Goal: Communication & Community: Participate in discussion

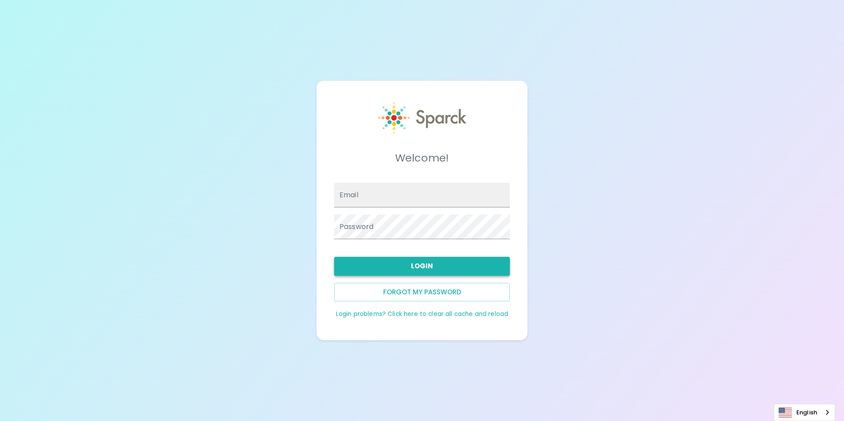
type input "[EMAIL_ADDRESS][DOMAIN_NAME]"
click at [427, 261] on button "Login" at bounding box center [422, 266] width 176 height 19
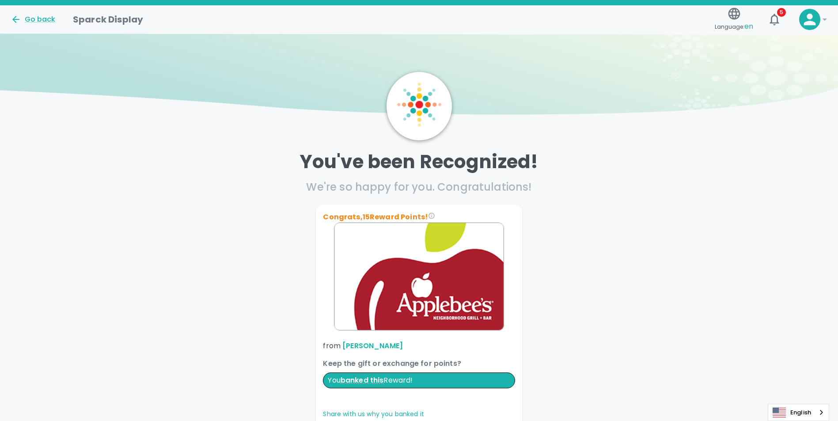
click at [35, 14] on div "Go back" at bounding box center [35, 16] width 62 height 18
click at [38, 18] on div "Go back" at bounding box center [33, 19] width 45 height 11
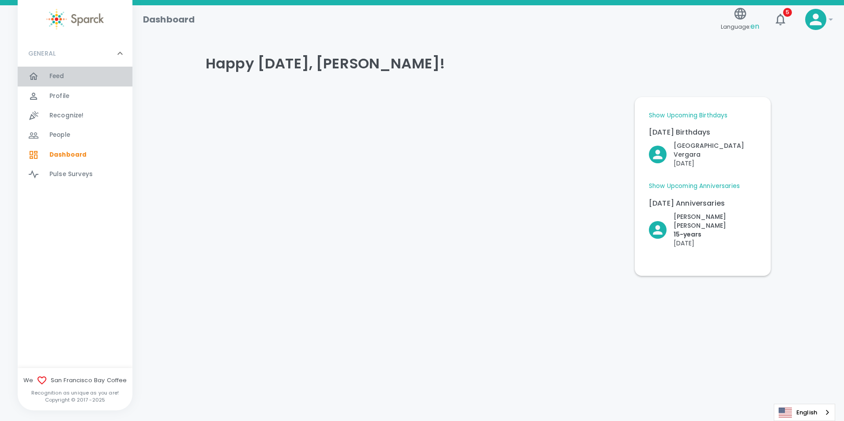
click at [60, 78] on span "Feed" at bounding box center [56, 76] width 15 height 9
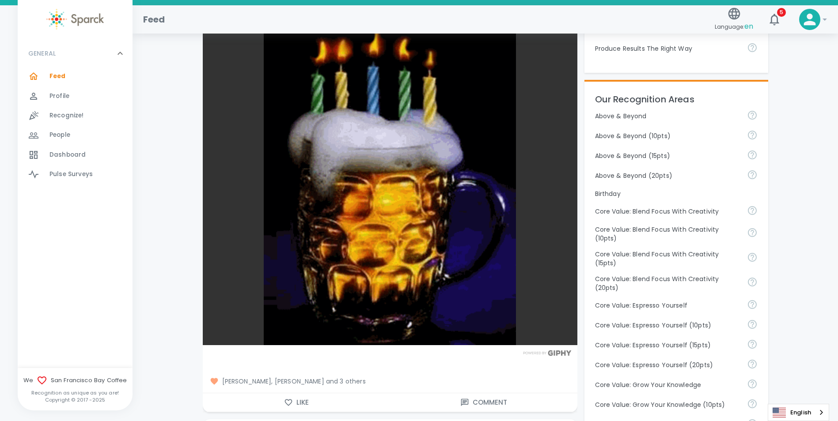
scroll to position [353, 0]
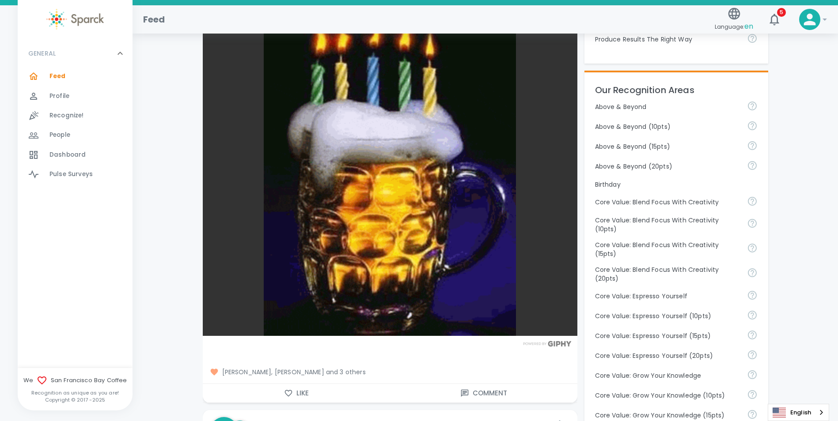
click at [353, 372] on span "[PERSON_NAME], [PERSON_NAME] and 3 others" at bounding box center [390, 372] width 360 height 9
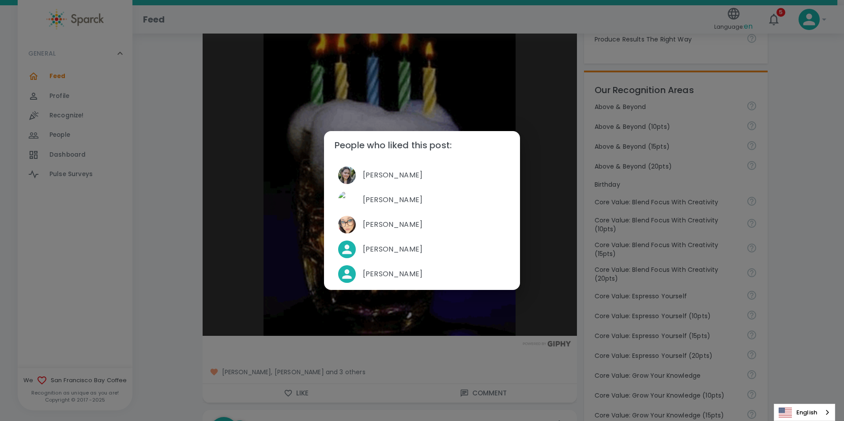
click at [190, 218] on div "People who liked this post: [PERSON_NAME] [PERSON_NAME] [PERSON_NAME] [PERSON_N…" at bounding box center [422, 210] width 844 height 421
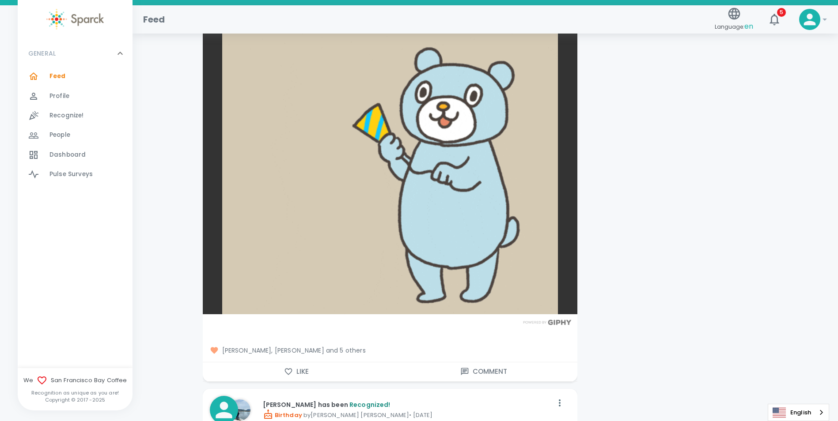
scroll to position [2252, 0]
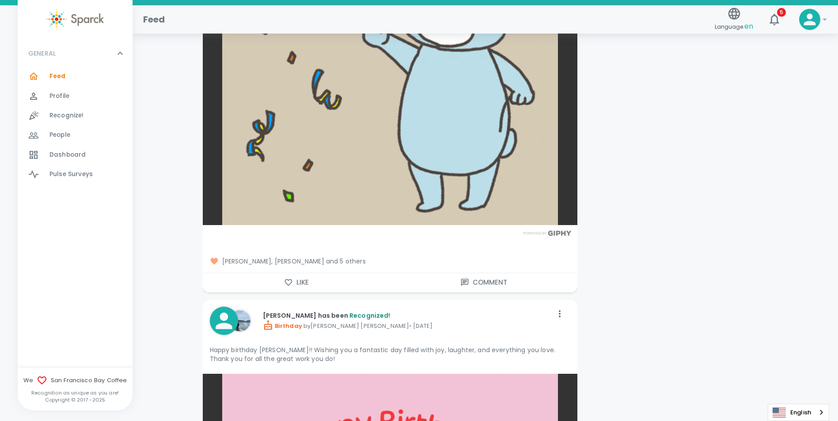
click at [269, 280] on button "Like" at bounding box center [296, 282] width 187 height 19
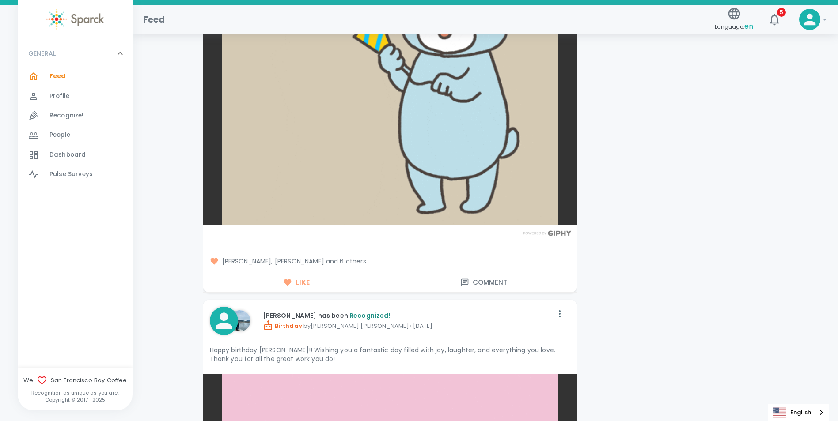
click at [357, 265] on span "[PERSON_NAME], [PERSON_NAME] and 6 others" at bounding box center [390, 261] width 360 height 9
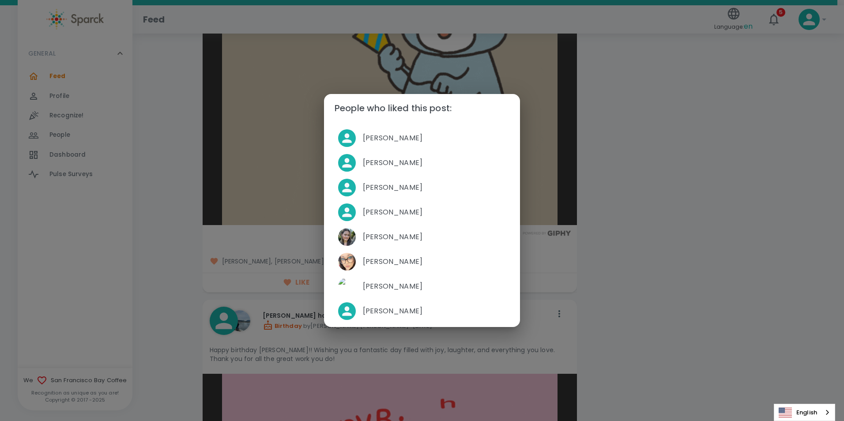
click at [201, 283] on div "People who liked this post: [PERSON_NAME] [PERSON_NAME] [PERSON_NAME] [PERSON_N…" at bounding box center [422, 210] width 844 height 421
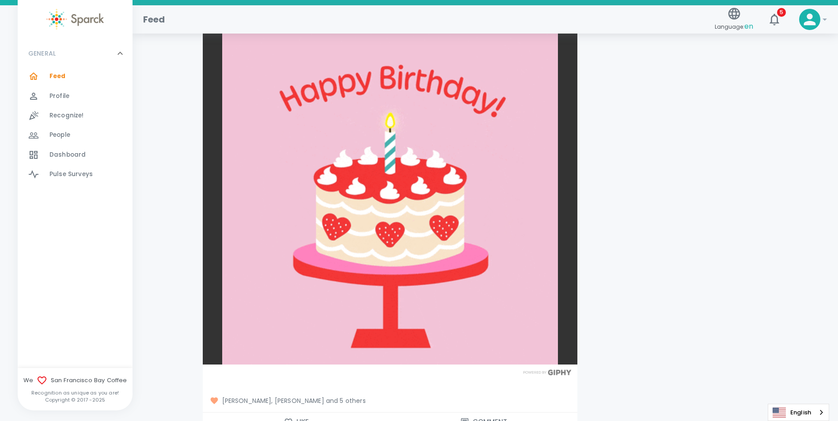
scroll to position [2738, 0]
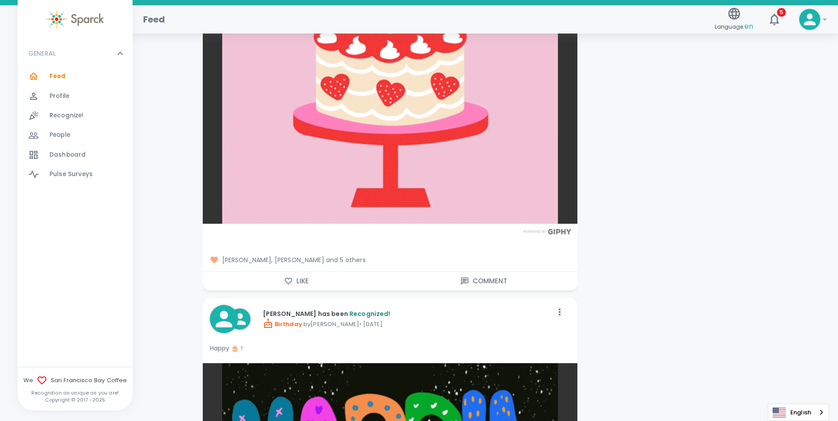
click at [342, 257] on span "[PERSON_NAME], [PERSON_NAME] and 5 others" at bounding box center [390, 260] width 360 height 9
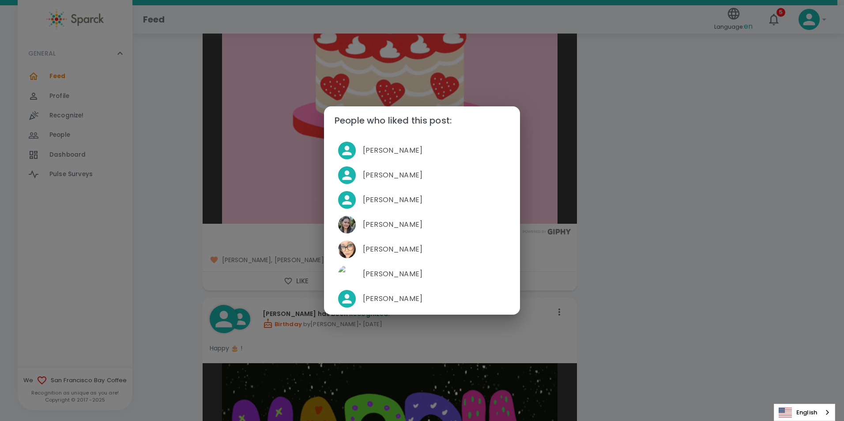
click at [189, 261] on div "People who liked this post: [PERSON_NAME] [PERSON_NAME] [PERSON_NAME] [PERSON_N…" at bounding box center [422, 210] width 844 height 421
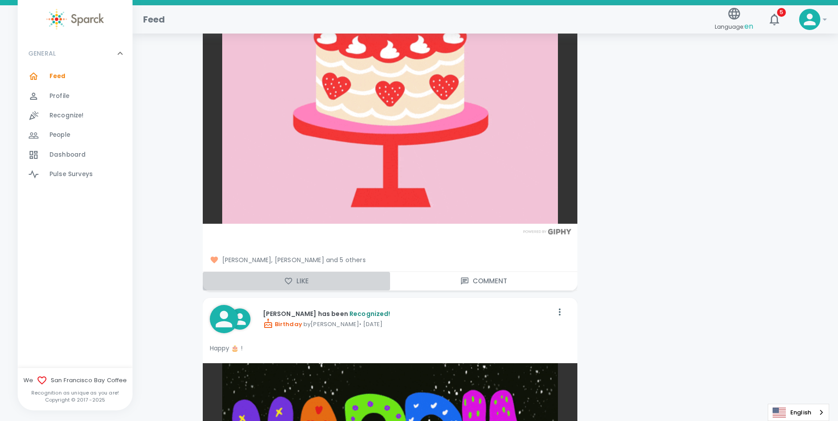
click at [282, 278] on button "Like" at bounding box center [296, 281] width 187 height 19
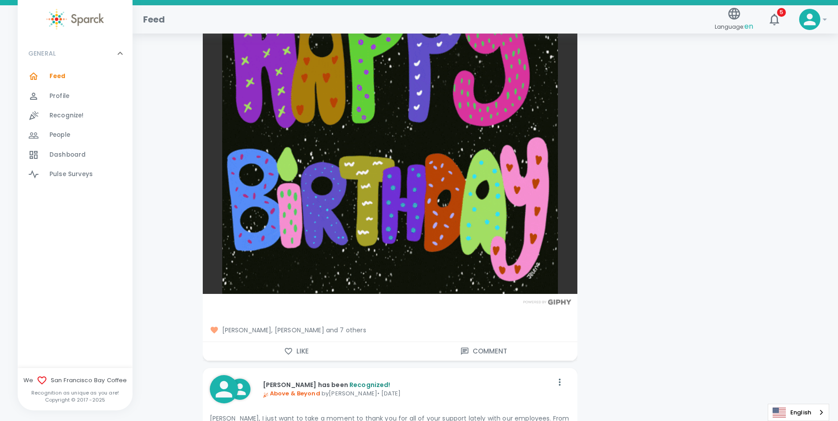
scroll to position [3179, 0]
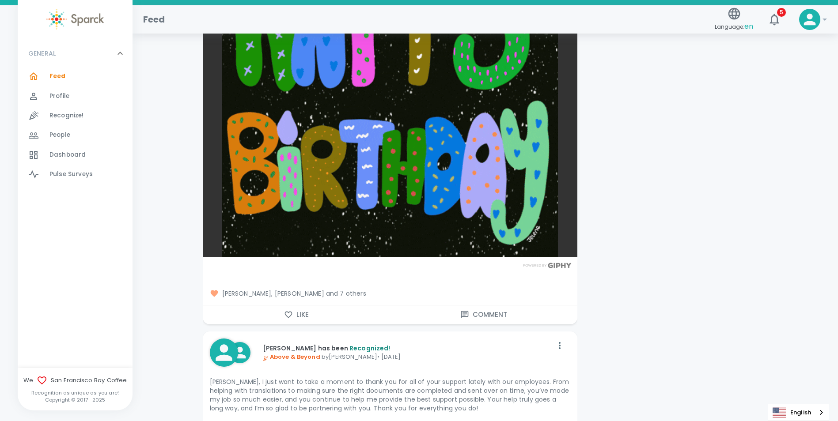
click at [314, 314] on button "Like" at bounding box center [296, 315] width 187 height 19
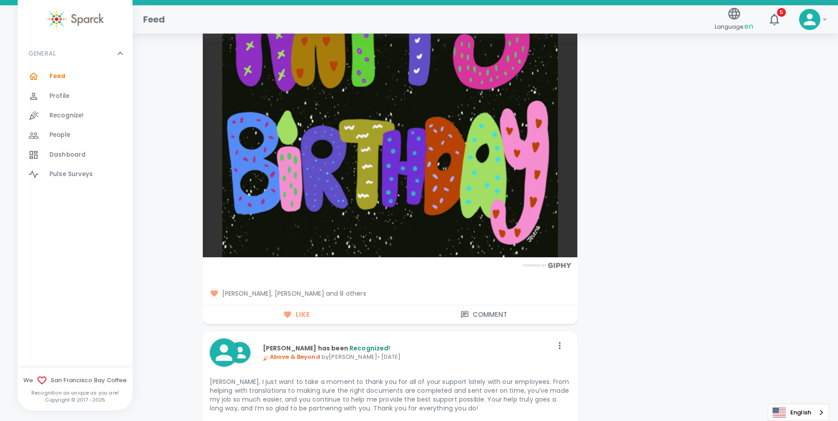
click at [338, 293] on span "[PERSON_NAME], [PERSON_NAME] and 8 others" at bounding box center [390, 293] width 360 height 9
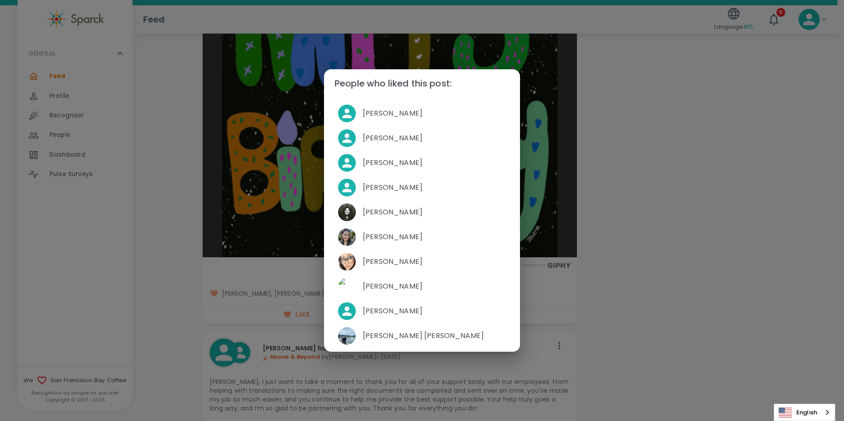
click at [188, 278] on div "People who liked this post: [PERSON_NAME] [PERSON_NAME] [PERSON_NAME] [PERSON_N…" at bounding box center [422, 210] width 844 height 421
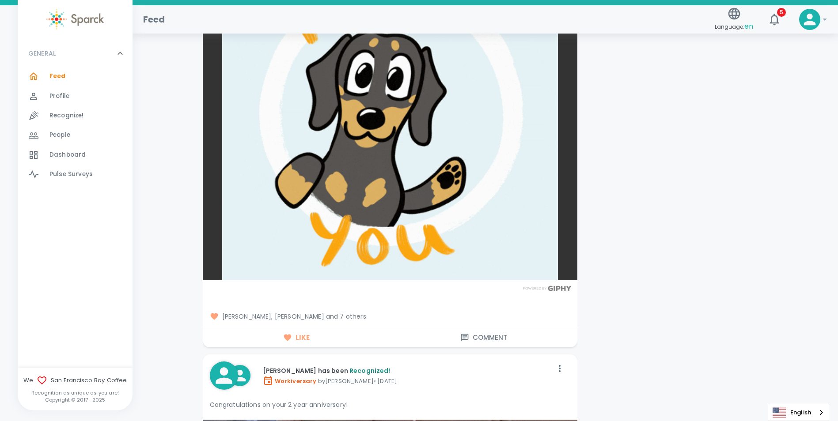
scroll to position [3665, 0]
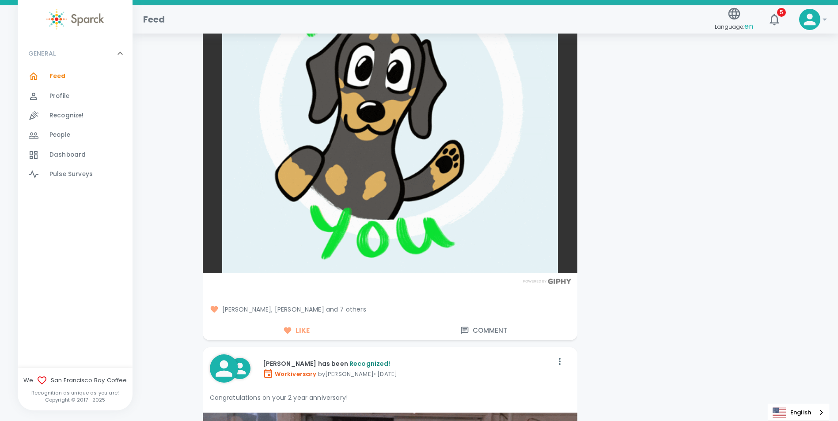
click at [343, 306] on span "[PERSON_NAME], [PERSON_NAME] and 7 others" at bounding box center [390, 309] width 360 height 9
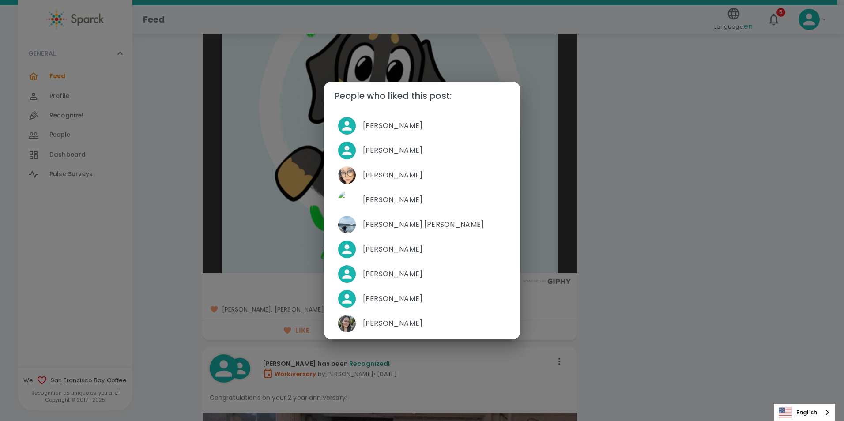
click at [599, 320] on div "People who liked this post: [PERSON_NAME] [PERSON_NAME] [PERSON_NAME] [PERSON_N…" at bounding box center [422, 210] width 844 height 421
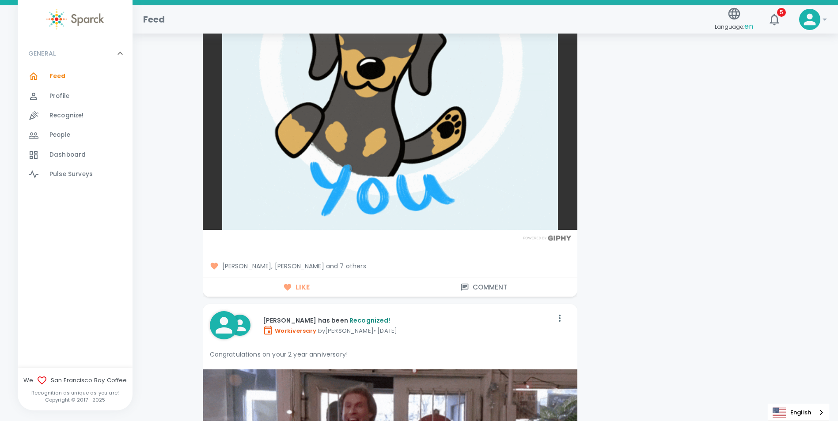
scroll to position [3709, 0]
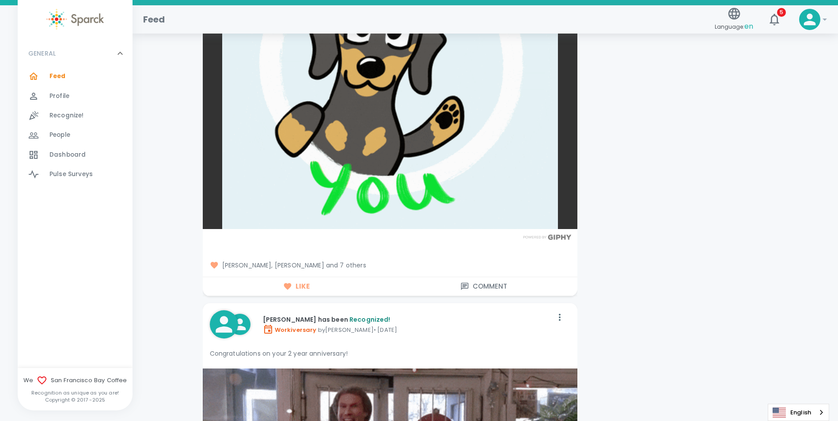
click at [343, 265] on span "[PERSON_NAME], [PERSON_NAME] and 7 others" at bounding box center [390, 265] width 360 height 9
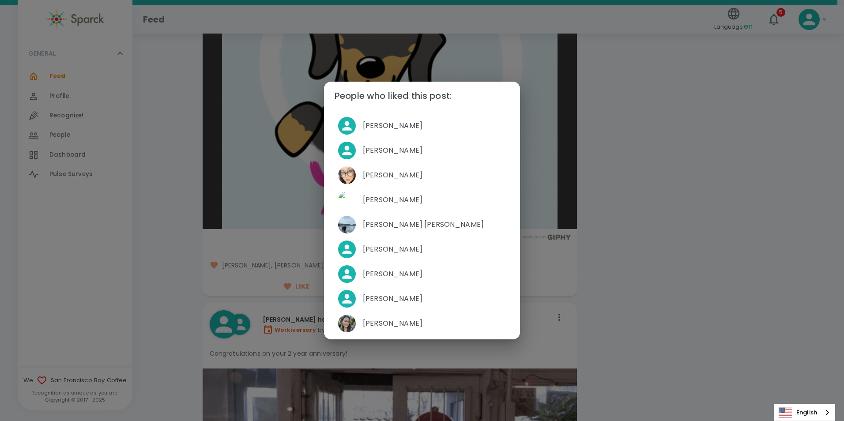
click at [679, 280] on div "People who liked this post: [PERSON_NAME] [PERSON_NAME] [PERSON_NAME] [PERSON_N…" at bounding box center [422, 210] width 844 height 421
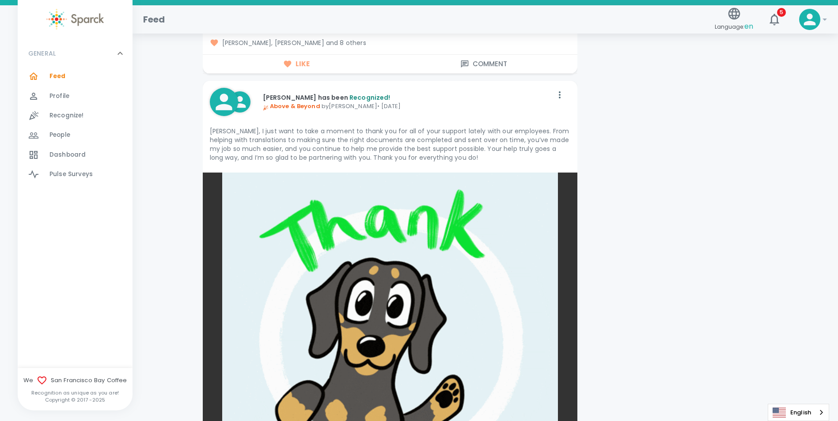
scroll to position [3268, 0]
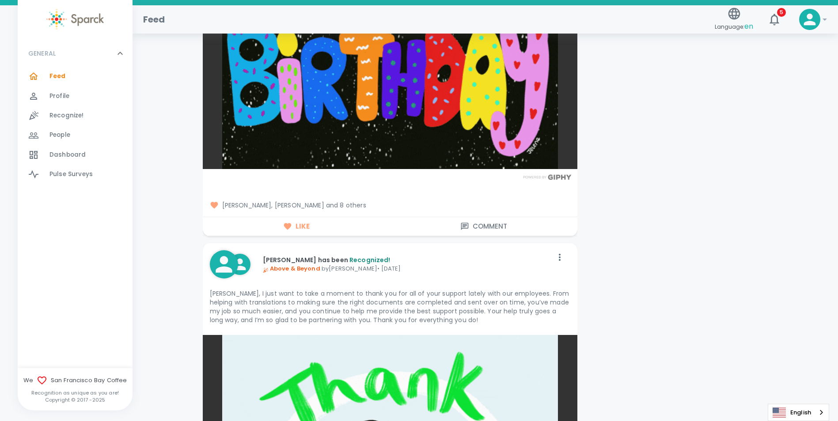
click at [63, 150] on span "Dashboard 0" at bounding box center [67, 155] width 36 height 12
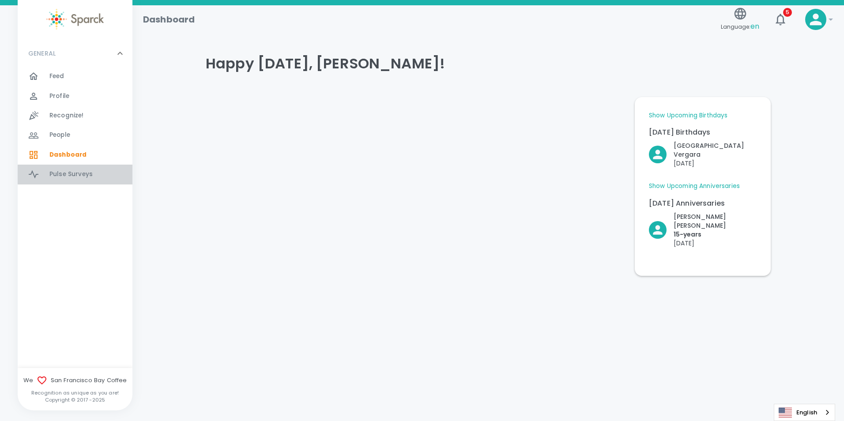
click at [71, 176] on span "Pulse Surveys" at bounding box center [70, 174] width 43 height 9
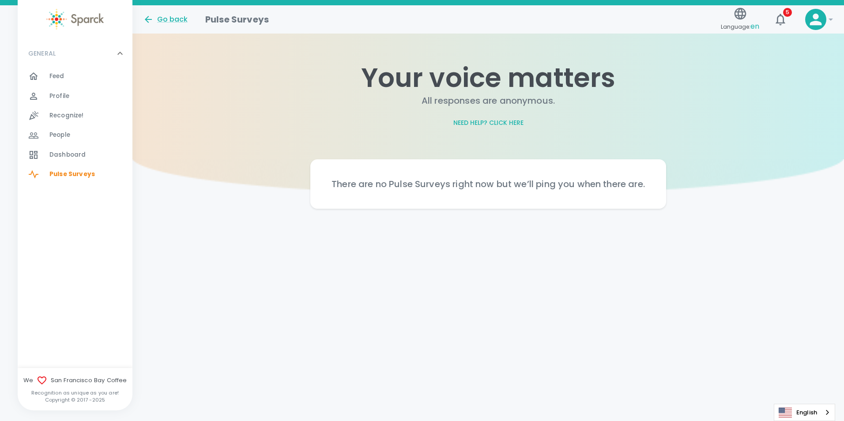
click at [74, 132] on div "People 0" at bounding box center [90, 135] width 83 height 12
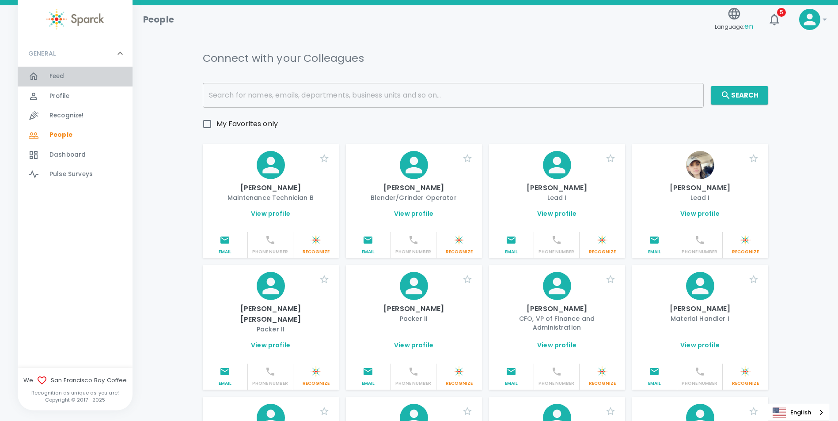
click at [78, 69] on div "Feed 0" at bounding box center [75, 76] width 115 height 19
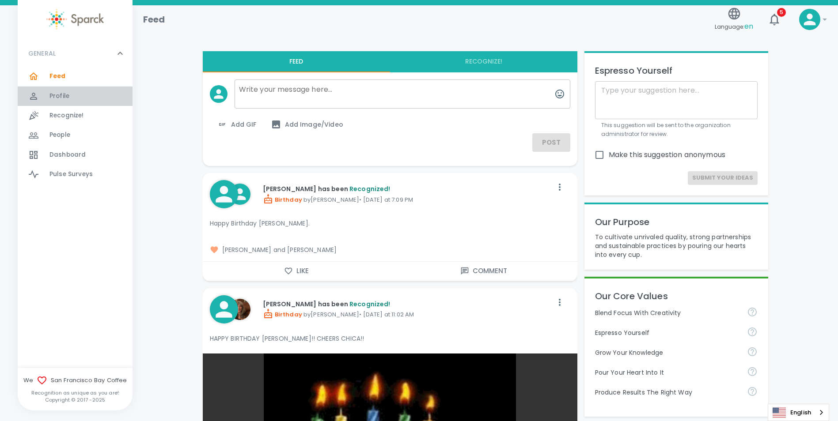
click at [60, 93] on span "Profile" at bounding box center [59, 96] width 20 height 9
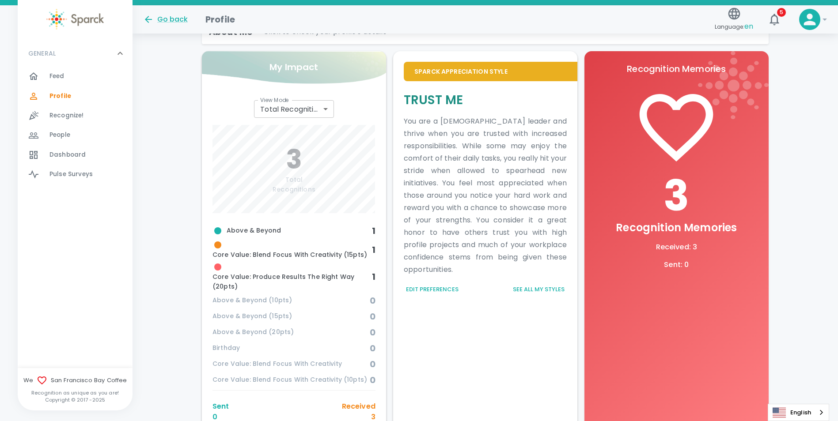
scroll to position [265, 0]
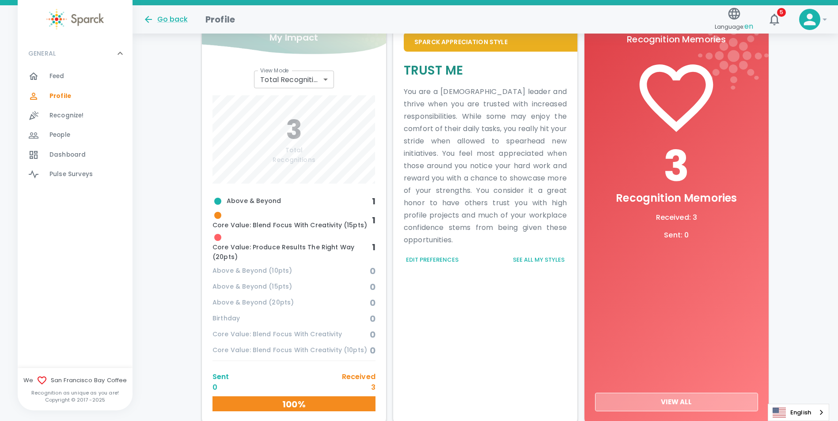
click at [688, 401] on button "View All" at bounding box center [676, 402] width 163 height 19
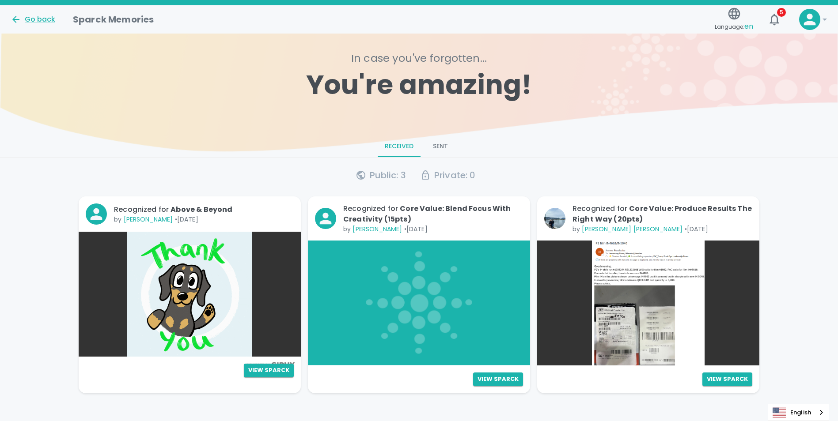
click at [673, 276] on img at bounding box center [648, 303] width 222 height 125
click at [712, 384] on button "View Sparck" at bounding box center [727, 380] width 50 height 14
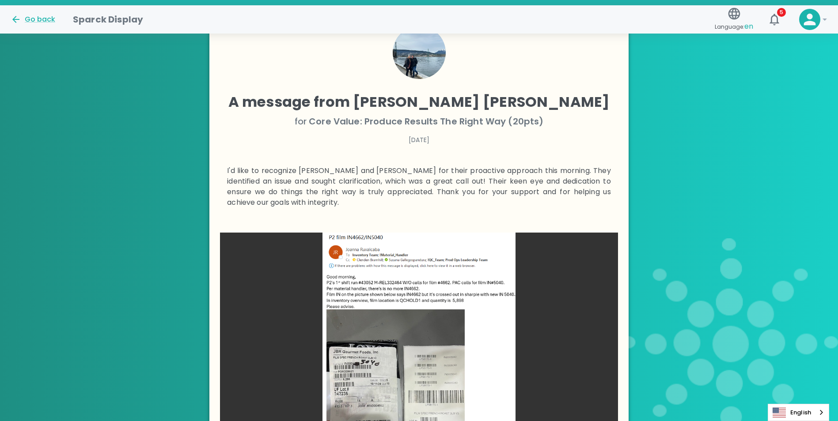
scroll to position [176, 0]
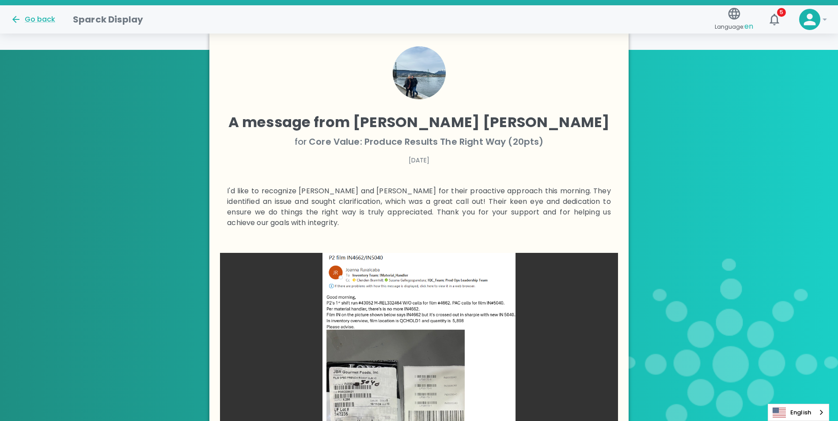
click at [421, 194] on p "I'd like to recognize [PERSON_NAME] and [PERSON_NAME] for their proactive appro…" at bounding box center [419, 207] width 384 height 42
click at [23, 16] on div "Go back" at bounding box center [33, 19] width 45 height 11
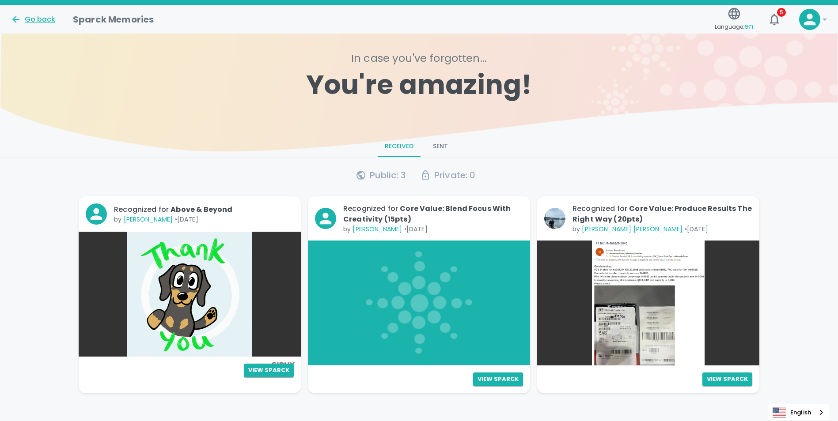
click at [23, 17] on div "Go back" at bounding box center [33, 19] width 45 height 11
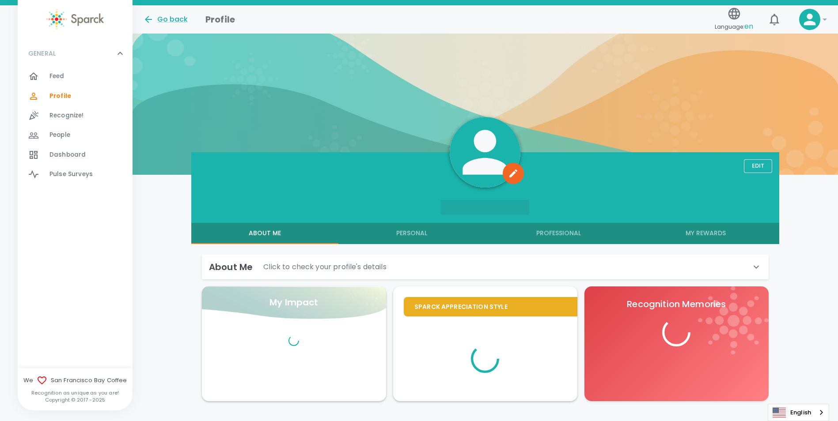
scroll to position [26, 0]
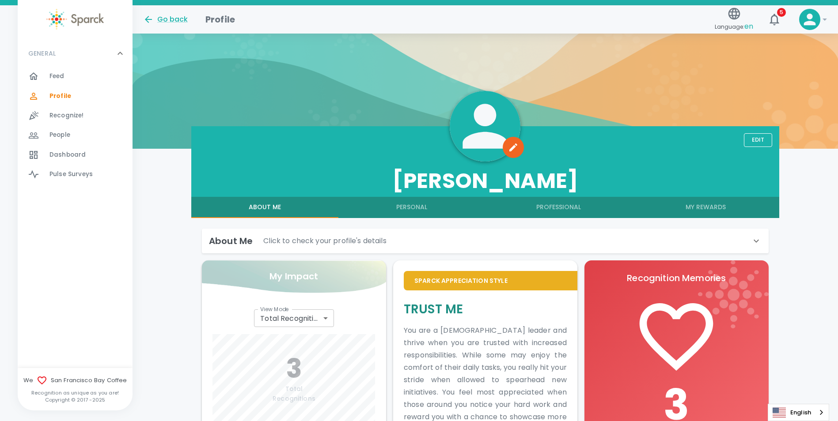
click at [59, 76] on span "Feed" at bounding box center [56, 76] width 15 height 9
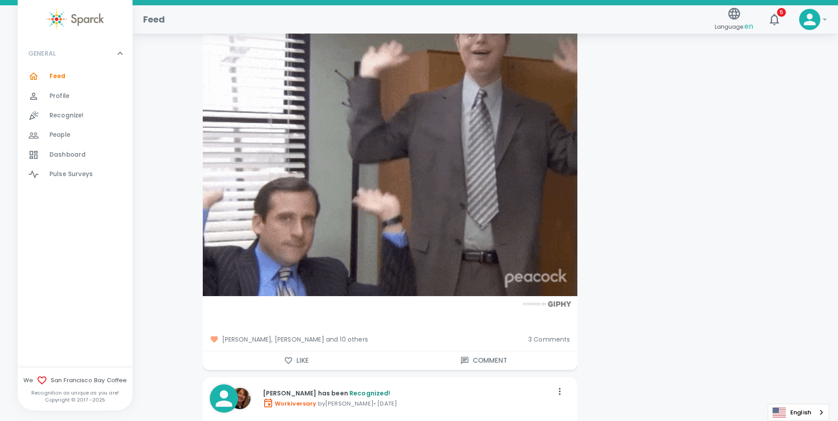
scroll to position [14717, 0]
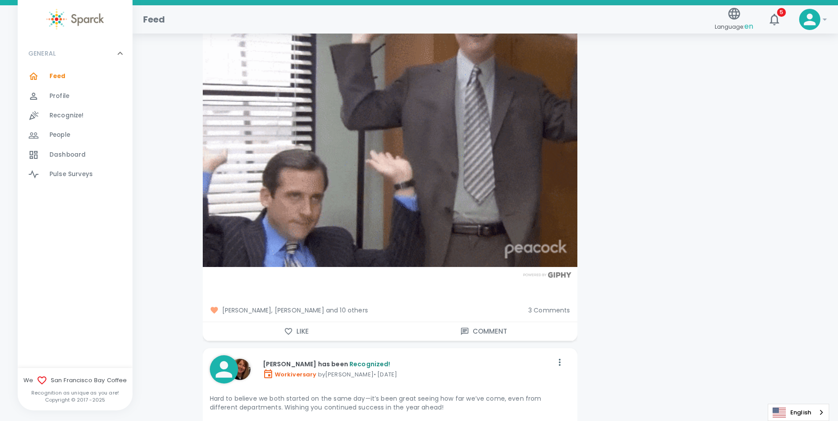
click at [336, 306] on span "[PERSON_NAME], [PERSON_NAME] and 10 others" at bounding box center [365, 310] width 311 height 9
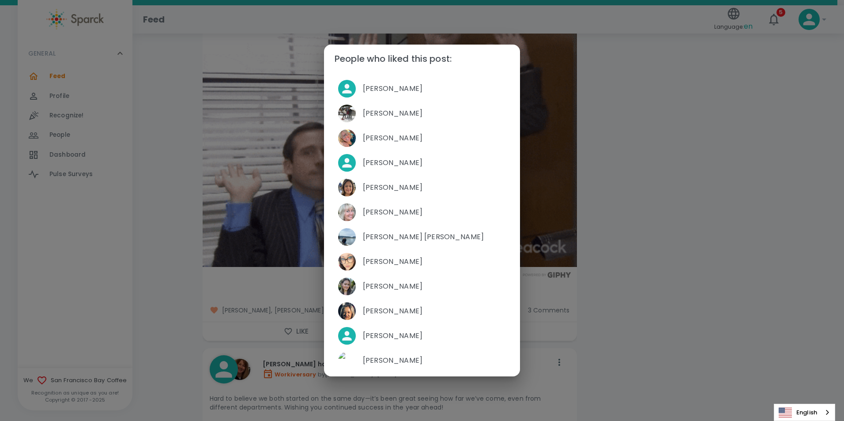
click at [569, 289] on div "People who liked this post: [PERSON_NAME] [PERSON_NAME] [PERSON_NAME] [PERSON_N…" at bounding box center [422, 210] width 844 height 421
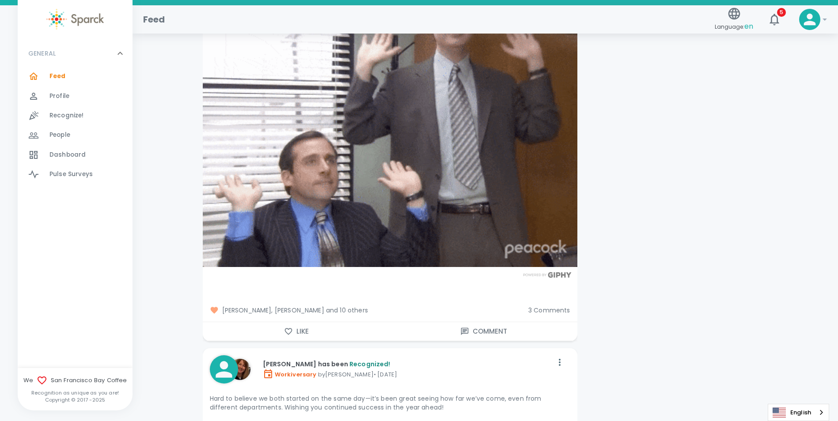
click at [554, 306] on span "3 Comments" at bounding box center [549, 310] width 42 height 9
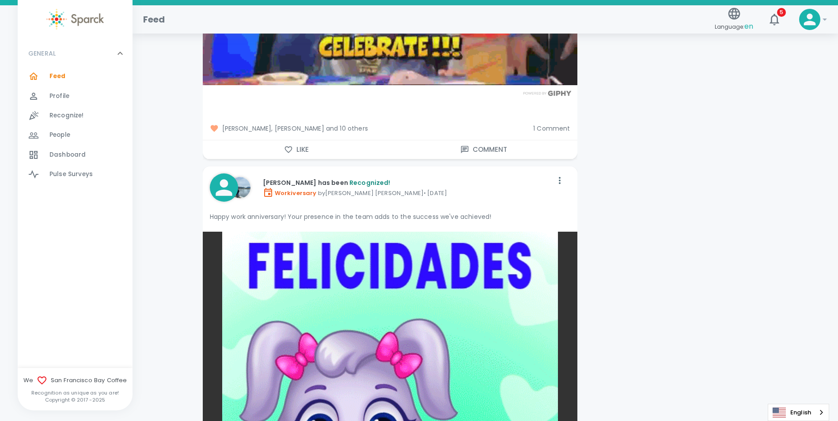
scroll to position [15865, 0]
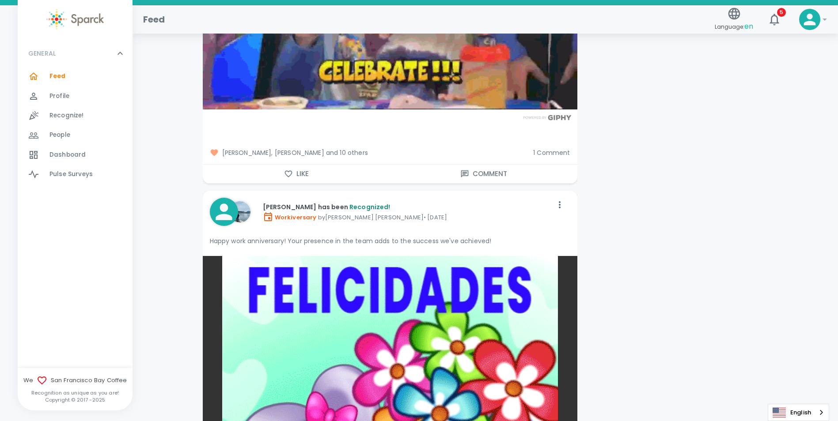
click at [279, 203] on p "[PERSON_NAME] has been Recognized!" at bounding box center [408, 207] width 290 height 9
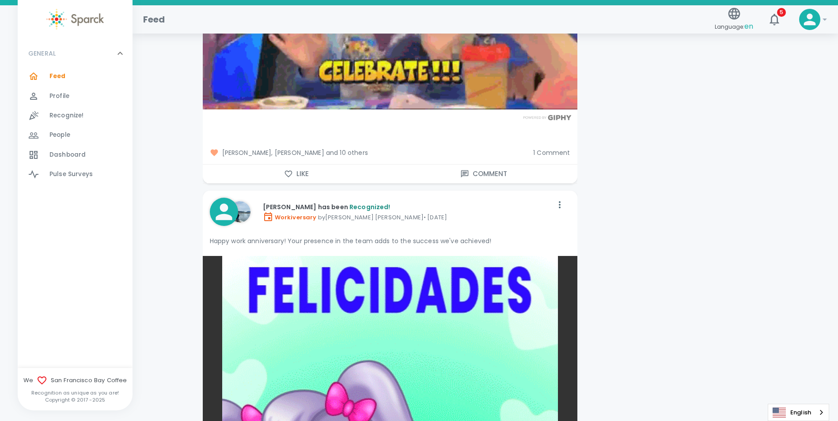
click at [246, 201] on img at bounding box center [239, 211] width 21 height 21
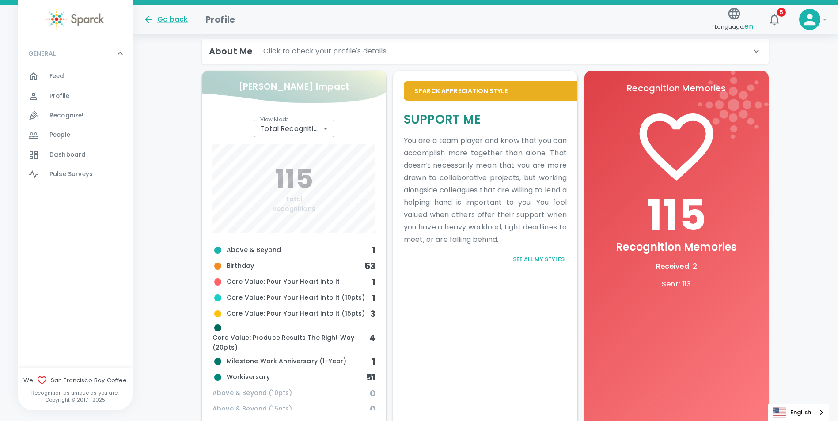
scroll to position [208, 0]
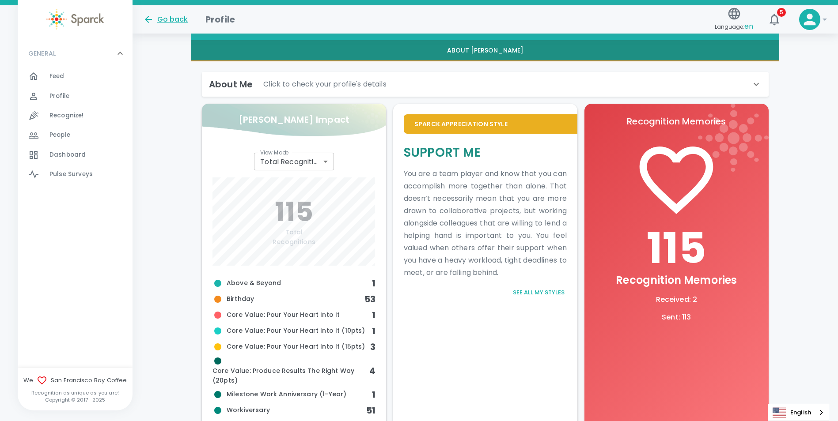
click at [149, 18] on icon at bounding box center [148, 19] width 11 height 11
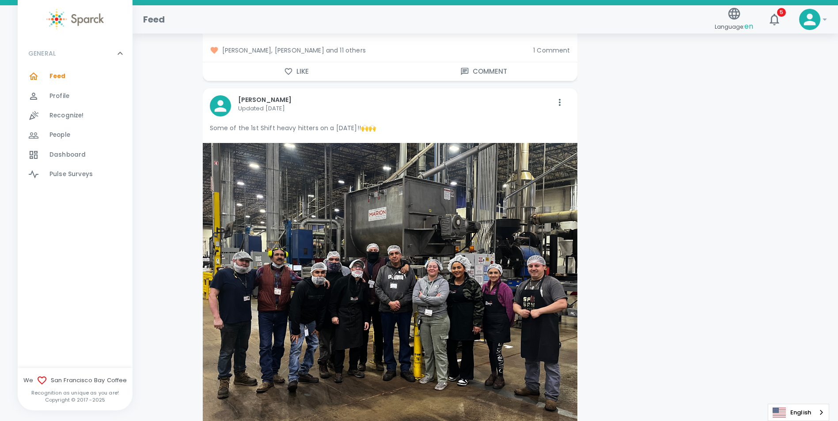
scroll to position [74268, 0]
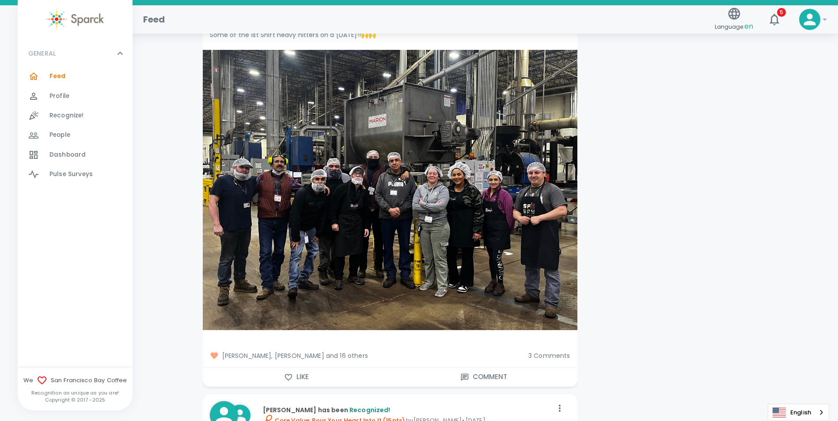
click at [557, 351] on span "3 Comments" at bounding box center [549, 355] width 42 height 9
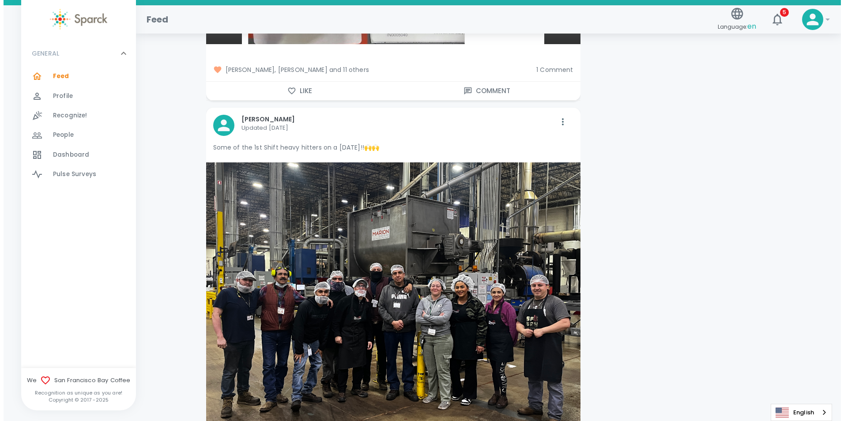
scroll to position [74135, 0]
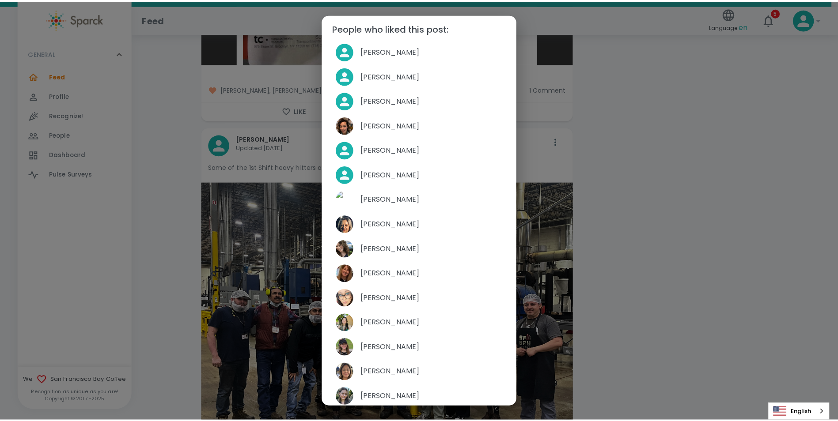
scroll to position [0, 0]
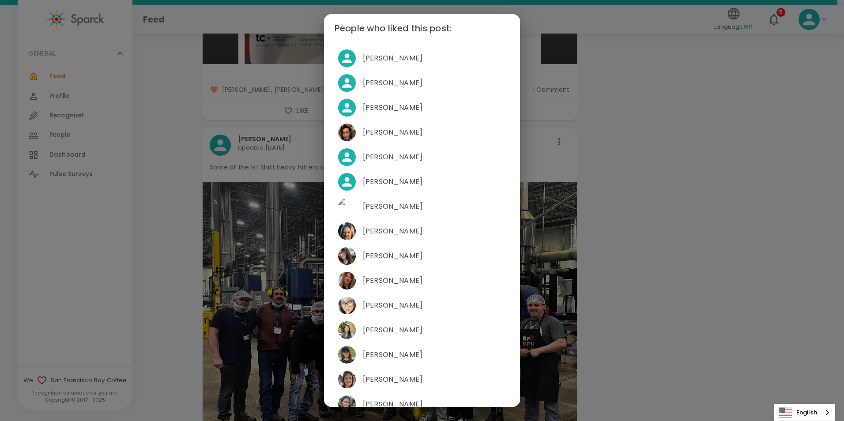
click at [625, 237] on div "People who liked this post: [PERSON_NAME] [PERSON_NAME] [PERSON_NAME] [PERSON_N…" at bounding box center [422, 210] width 844 height 421
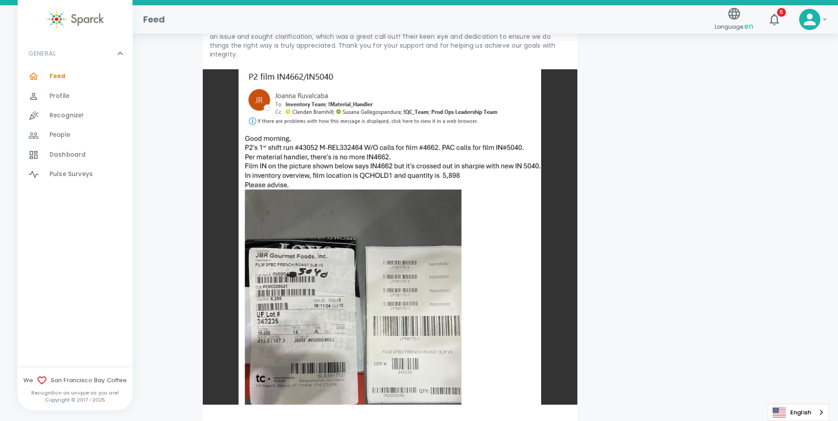
scroll to position [73782, 0]
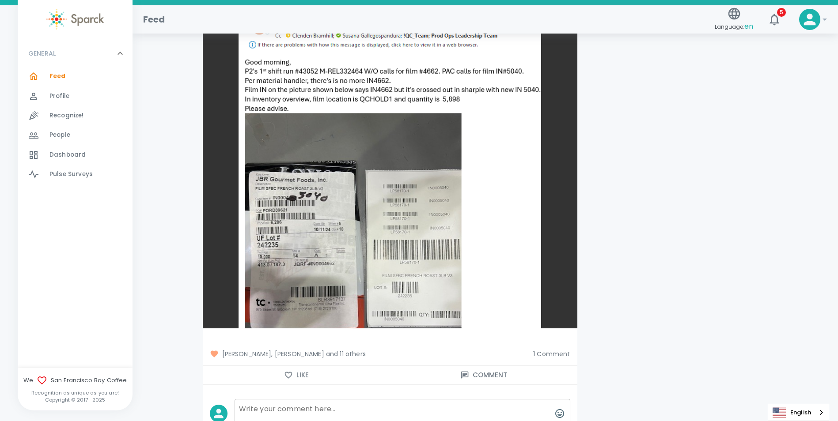
scroll to position [73870, 0]
click at [350, 350] on span "[PERSON_NAME], [PERSON_NAME] and 11 others" at bounding box center [368, 354] width 317 height 9
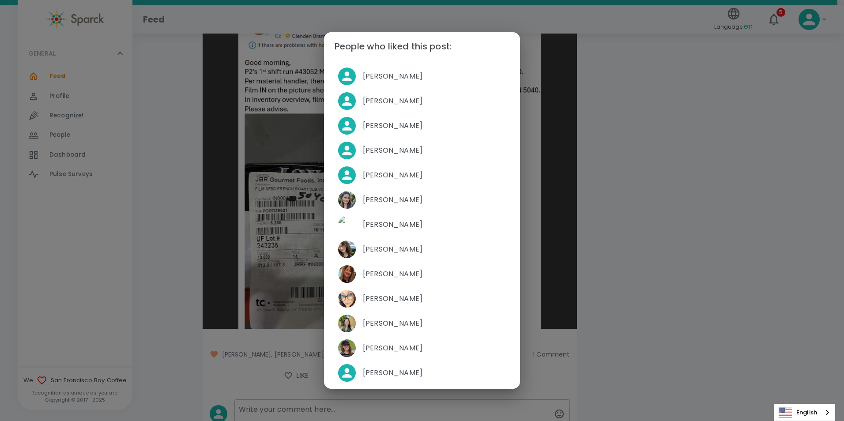
click at [669, 226] on div "People who liked this post: [PERSON_NAME] [PERSON_NAME] [PERSON_NAME] [PERSON_N…" at bounding box center [422, 210] width 844 height 421
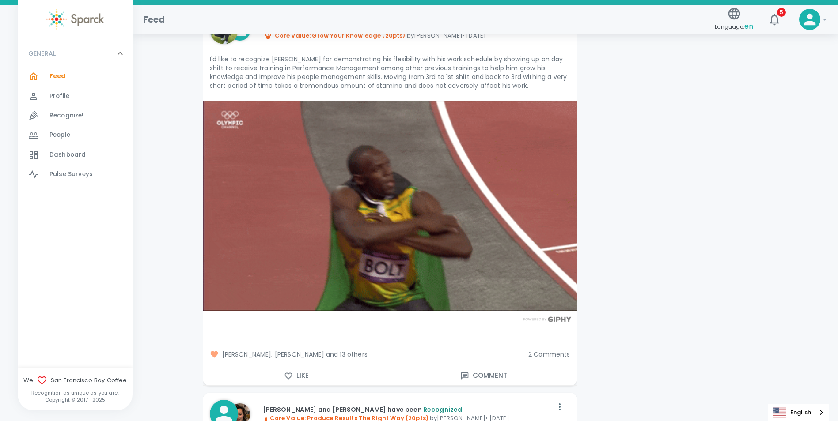
scroll to position [71618, 0]
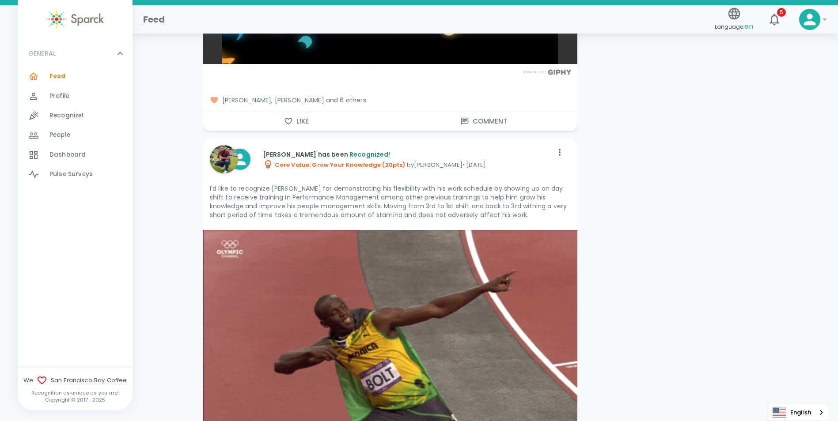
click at [432, 159] on p "Core Value: Grow Your Knowledge (20pts) by [PERSON_NAME] • [DATE]" at bounding box center [408, 164] width 290 height 11
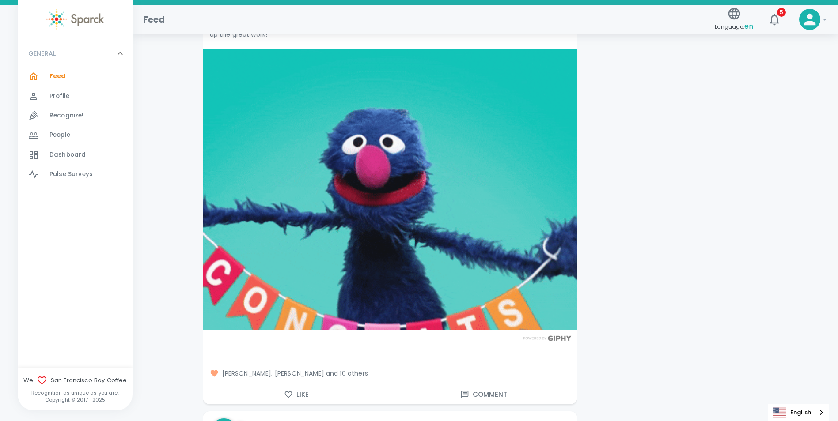
scroll to position [63449, 0]
